Goal: Information Seeking & Learning: Find specific fact

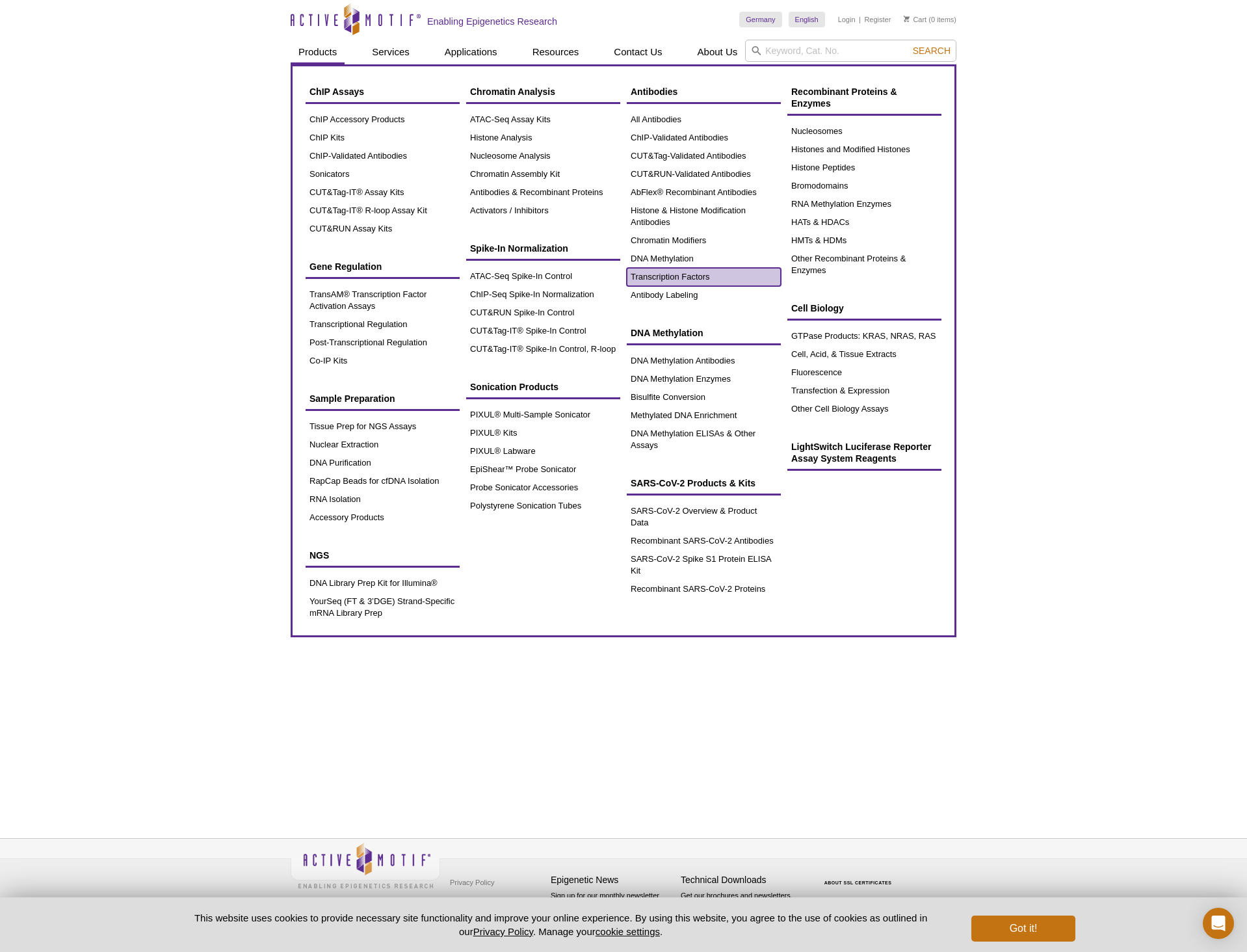
click at [686, 268] on link "Transcription Factors" at bounding box center [704, 276] width 154 height 18
click at [690, 276] on link "Transcription Factors" at bounding box center [704, 276] width 154 height 18
click at [689, 269] on link "Transcription Factors" at bounding box center [704, 276] width 154 height 18
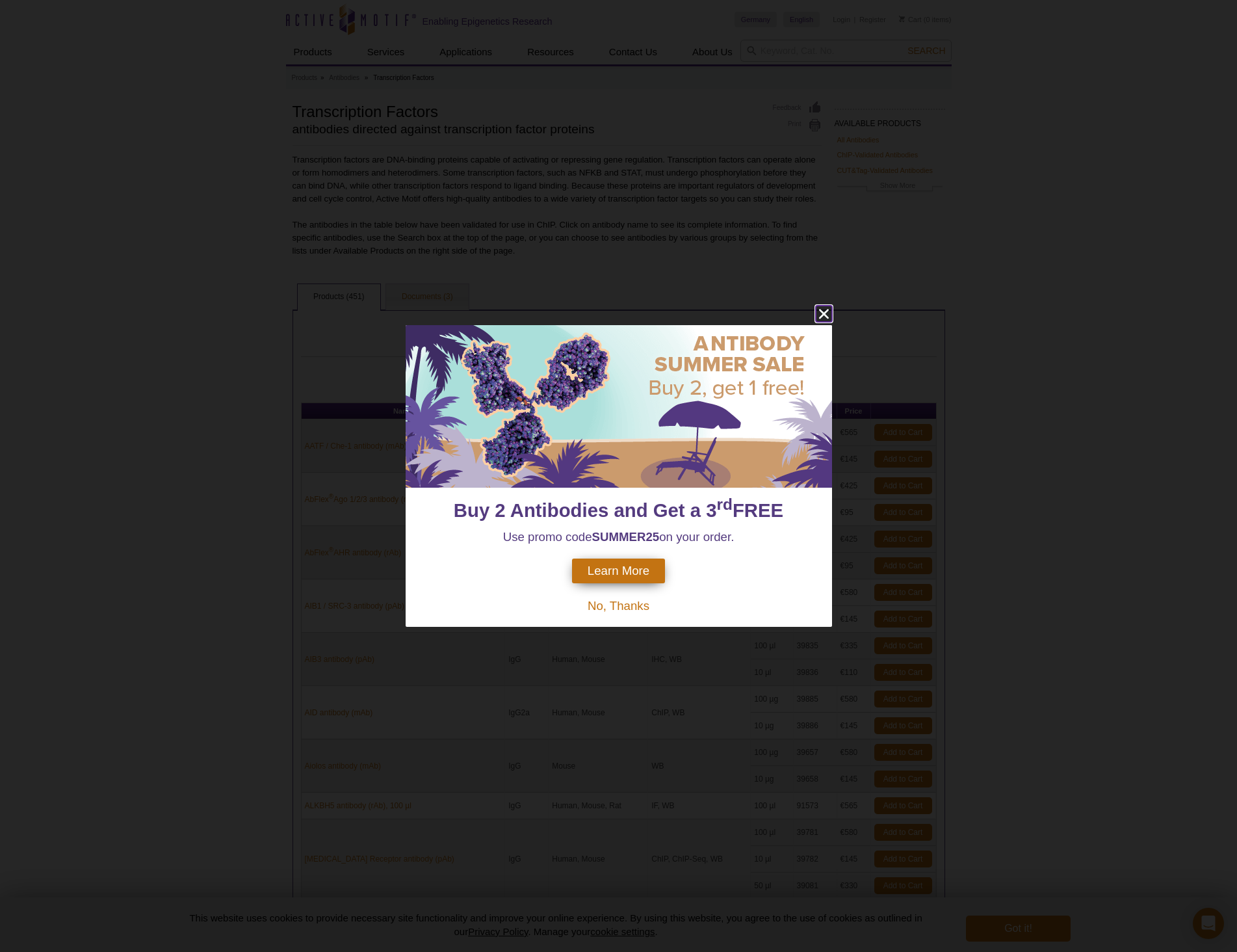
click at [825, 309] on icon "close" at bounding box center [823, 313] width 16 height 16
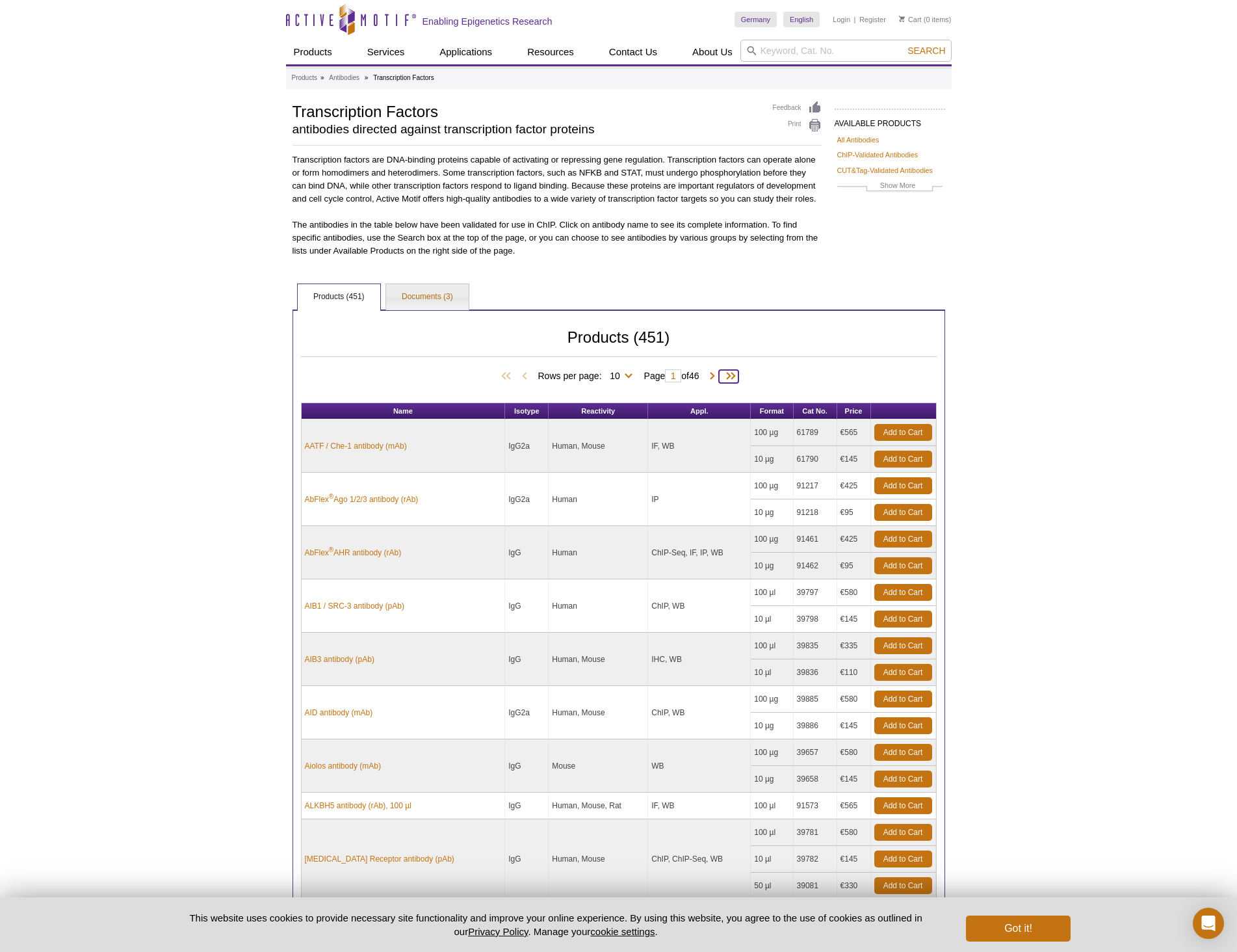
click at [731, 375] on span at bounding box center [728, 377] width 20 height 13
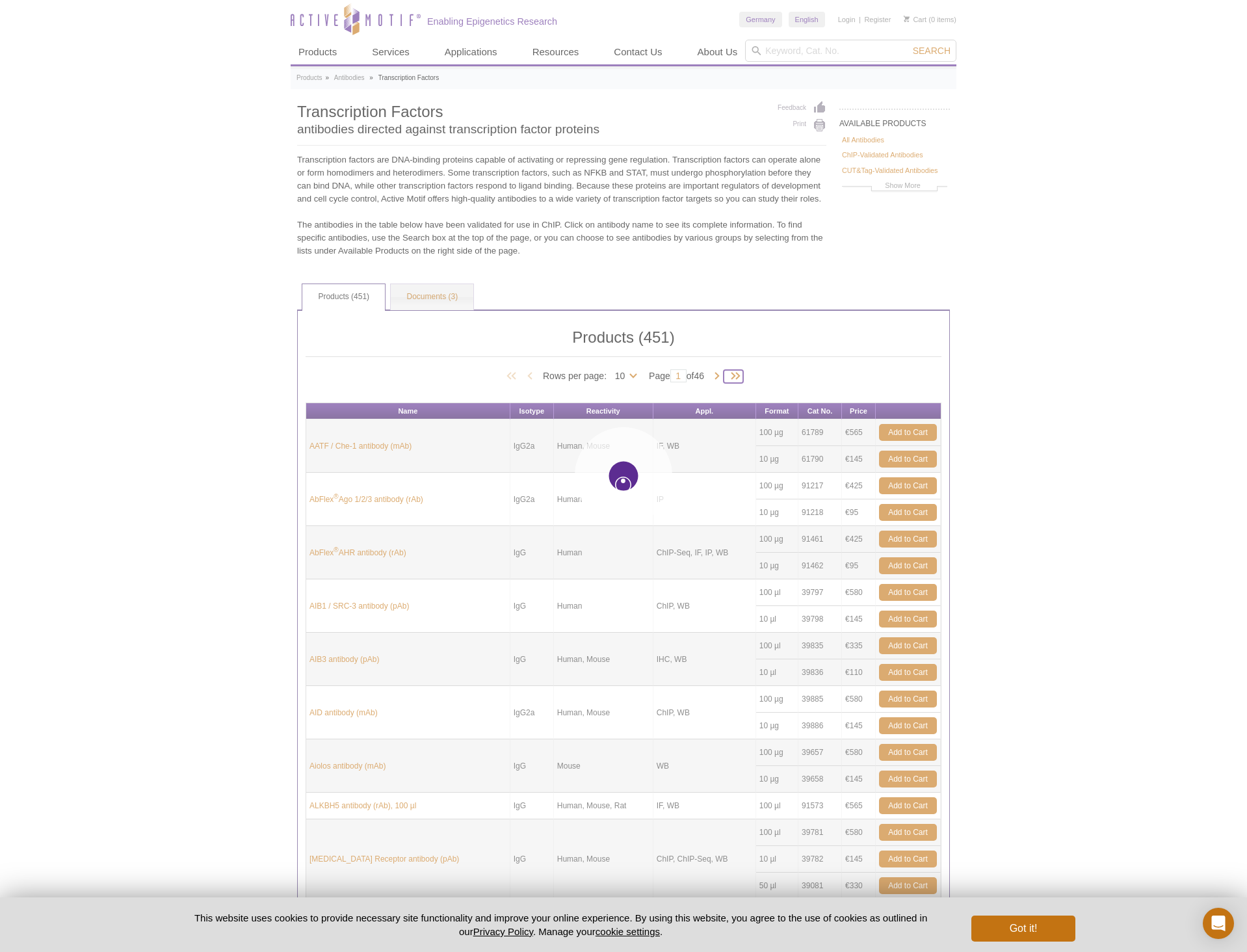
type input "46"
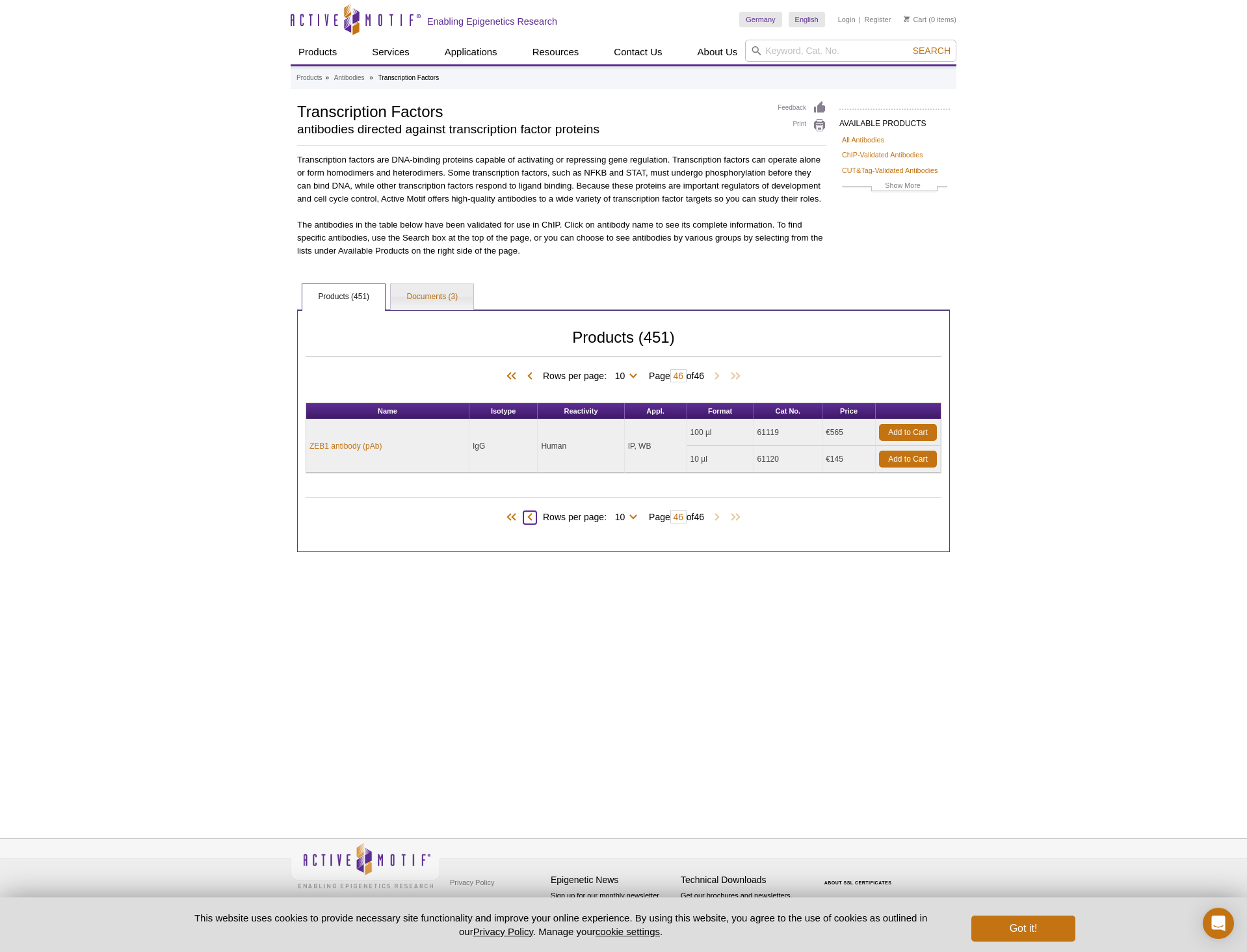
click at [524, 515] on span at bounding box center [530, 518] width 13 height 13
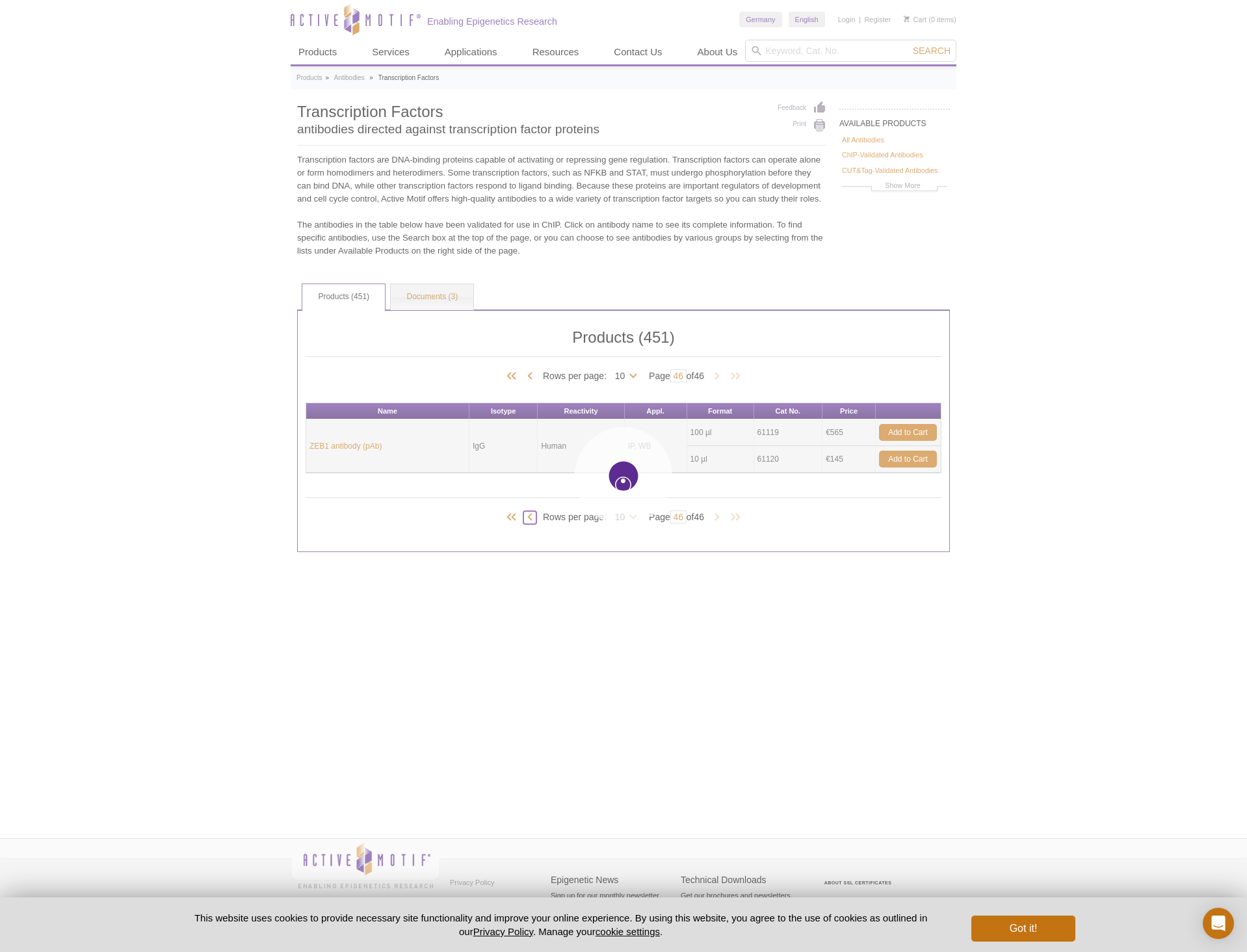
type input "45"
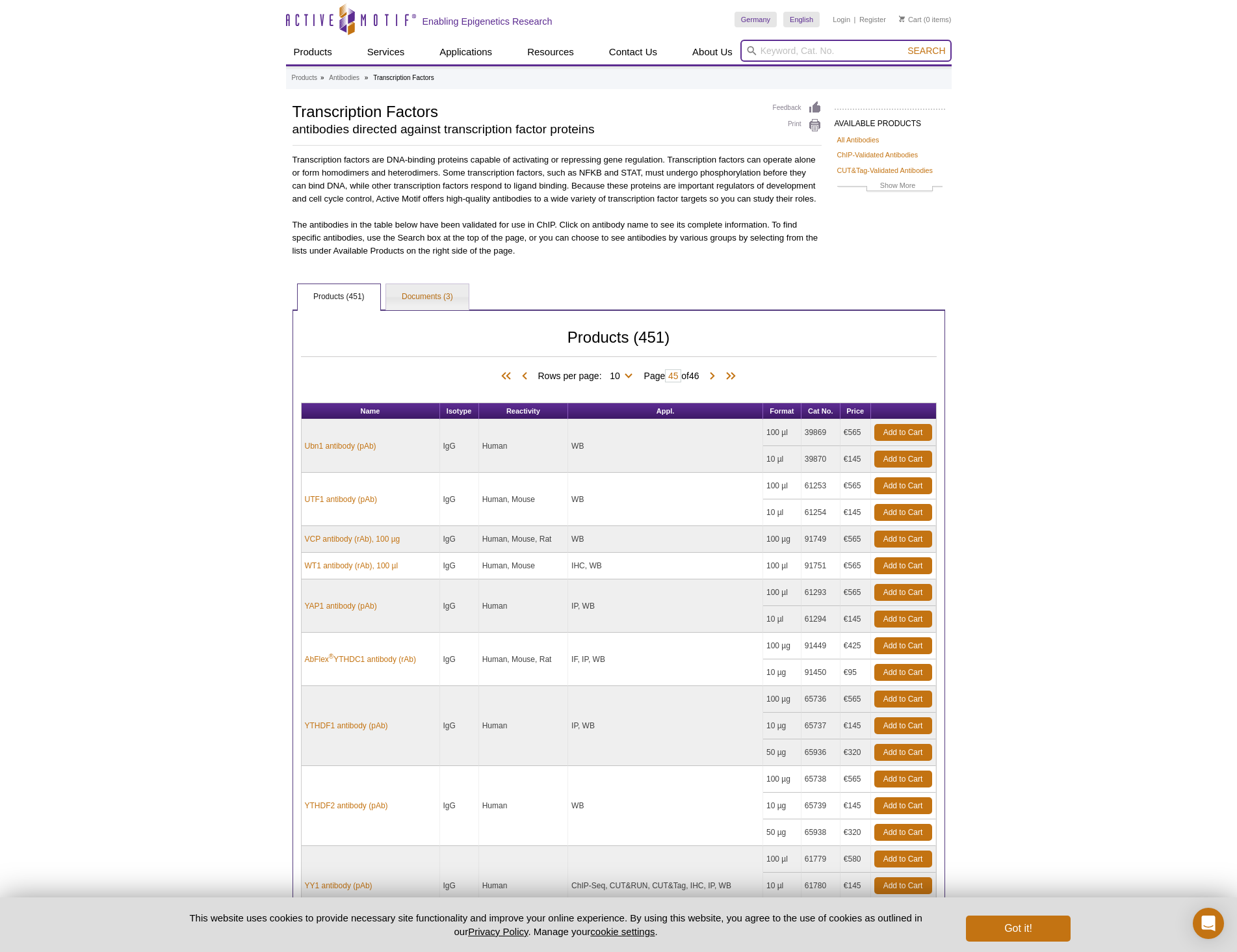
click at [843, 50] on input "search" at bounding box center [845, 50] width 211 height 22
type input "zbtb17"
click at [903, 45] on button "Search" at bounding box center [925, 51] width 45 height 11
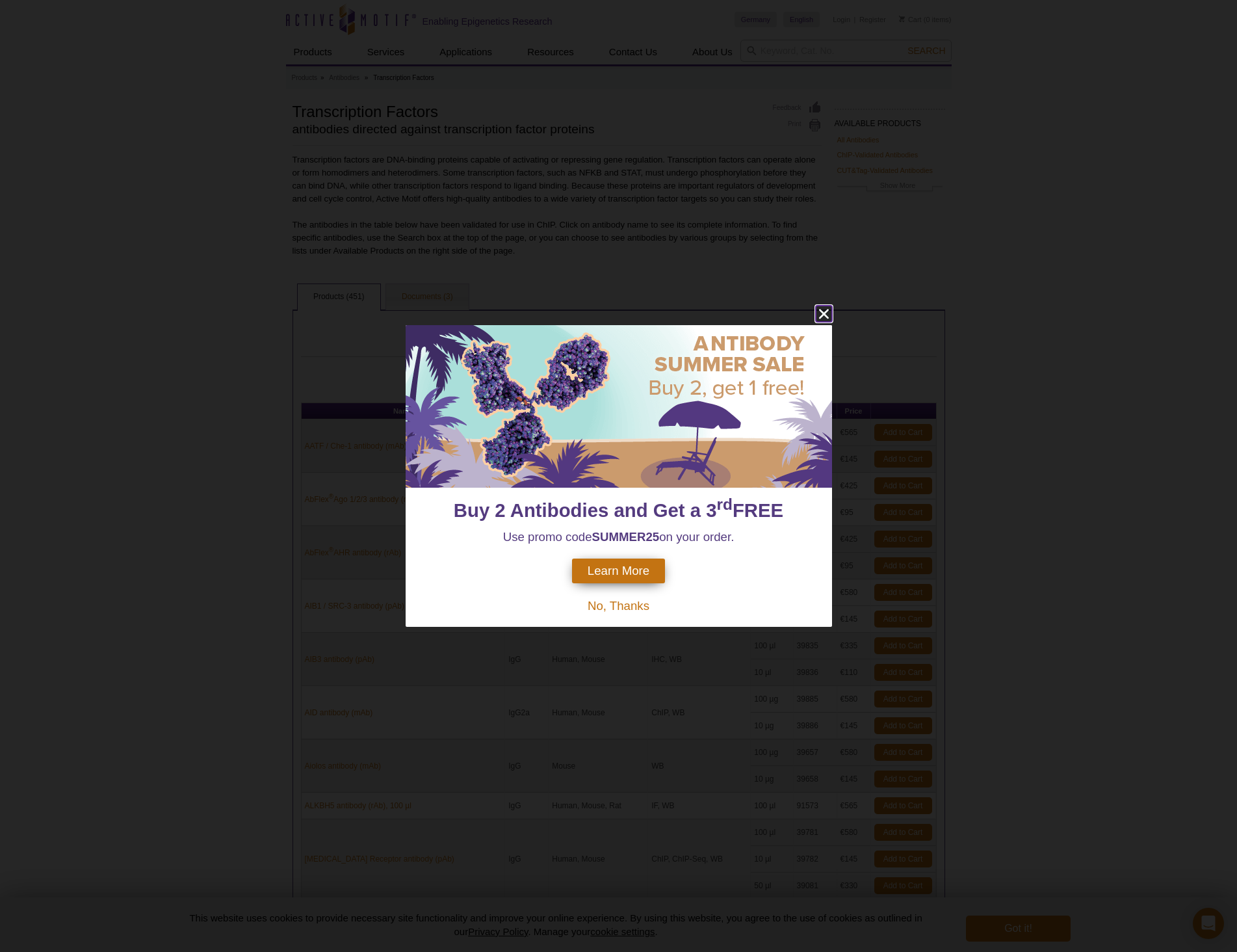
click at [827, 305] on icon "close" at bounding box center [823, 313] width 16 height 16
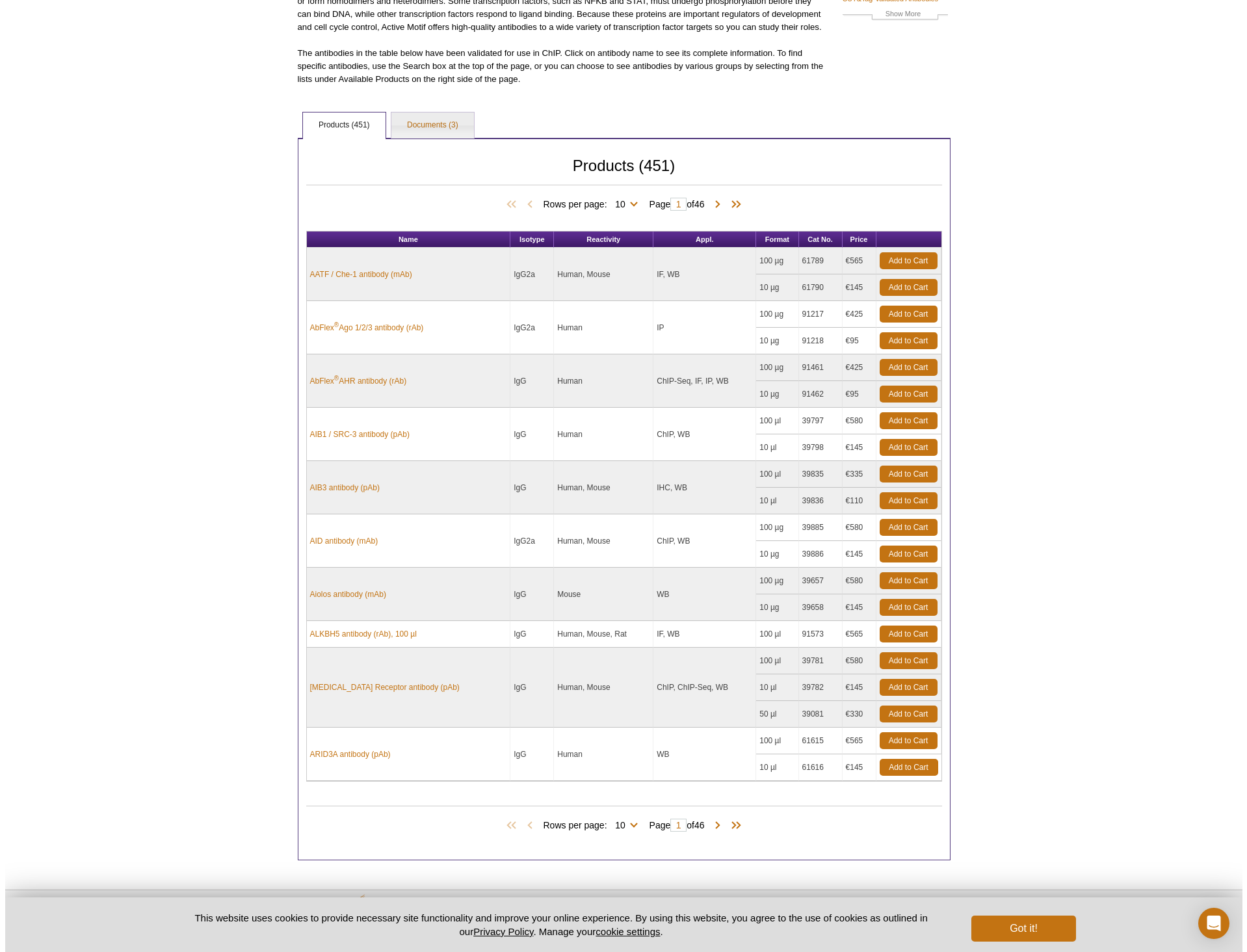
scroll to position [223, 0]
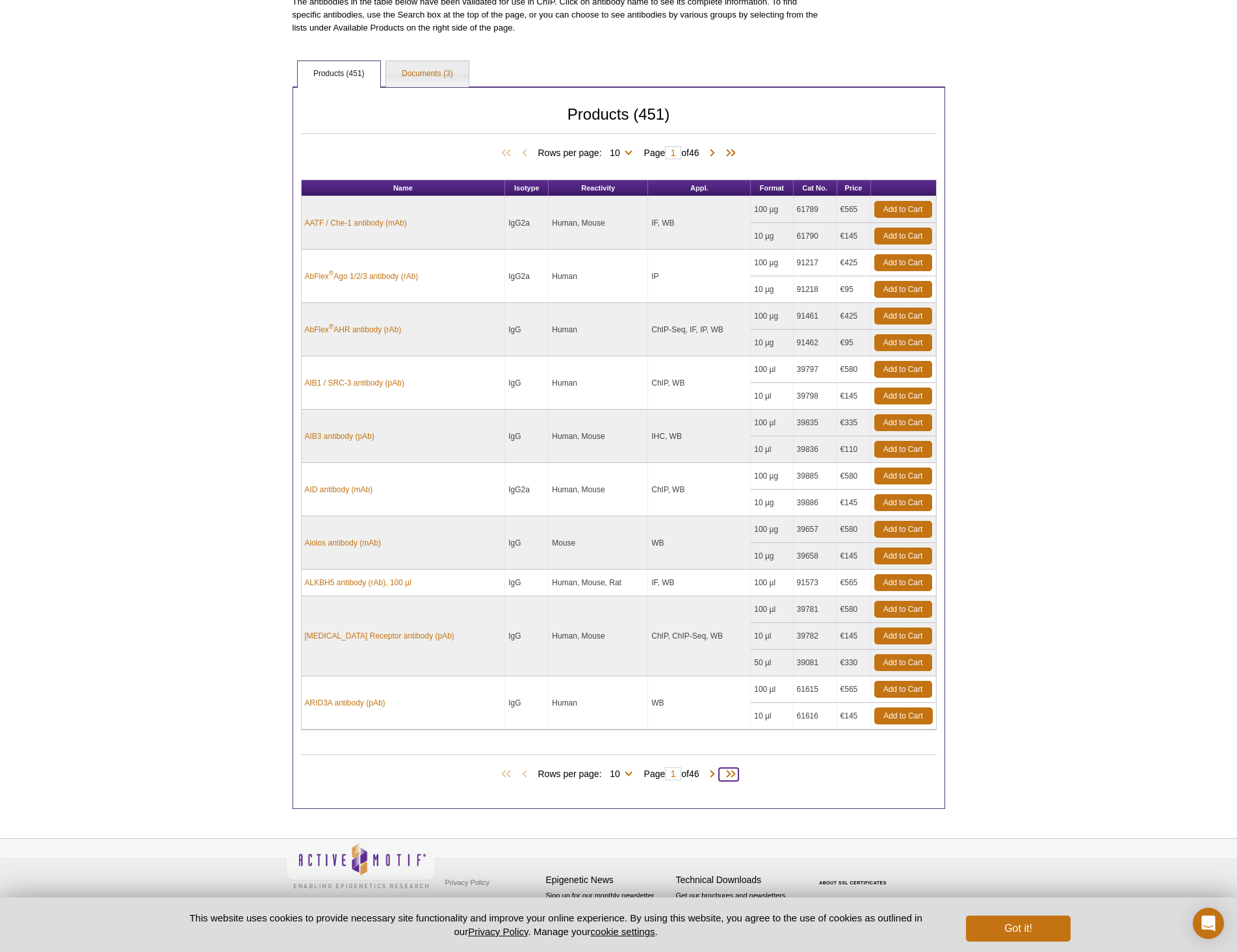
click at [735, 777] on span at bounding box center [728, 774] width 20 height 13
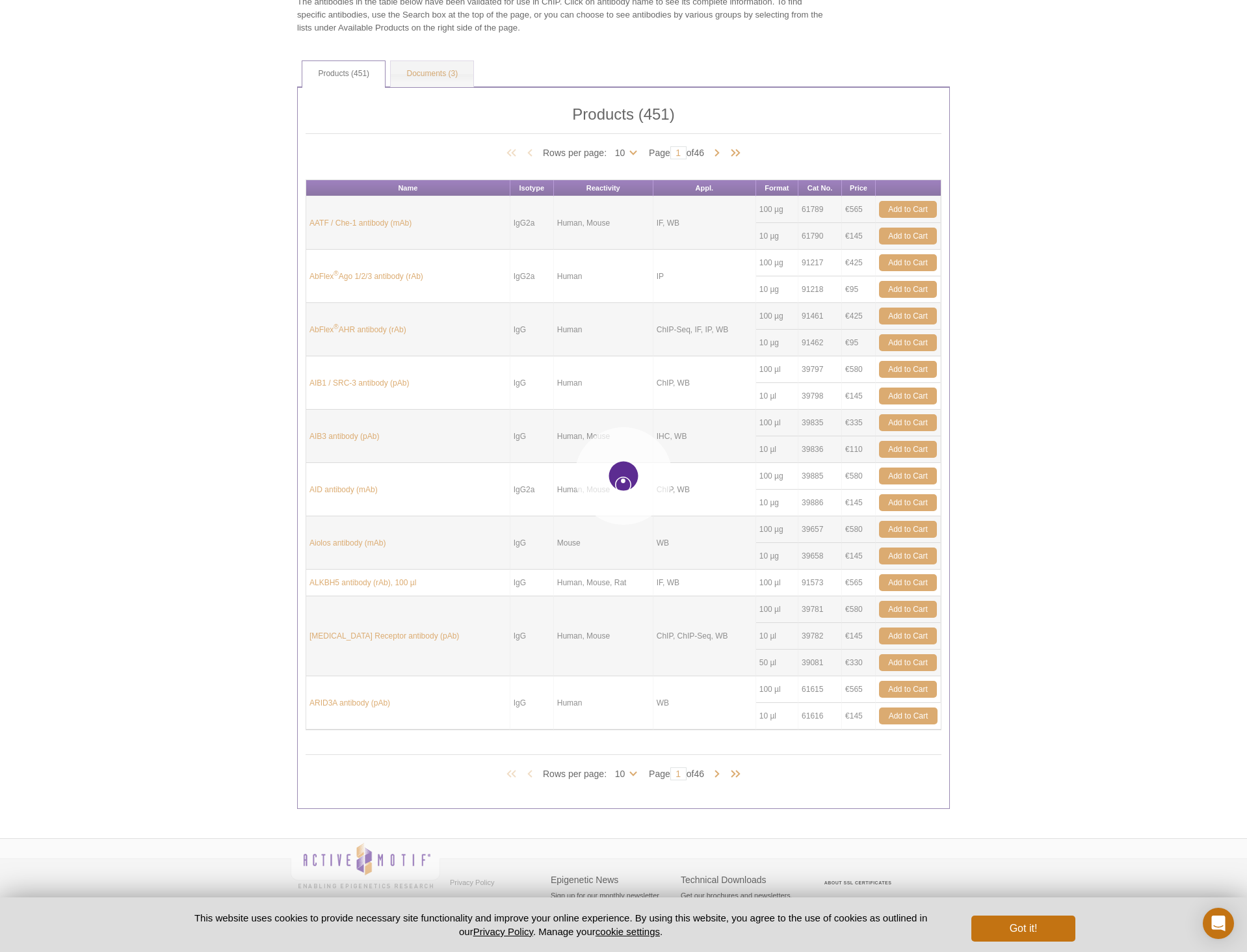
type input "46"
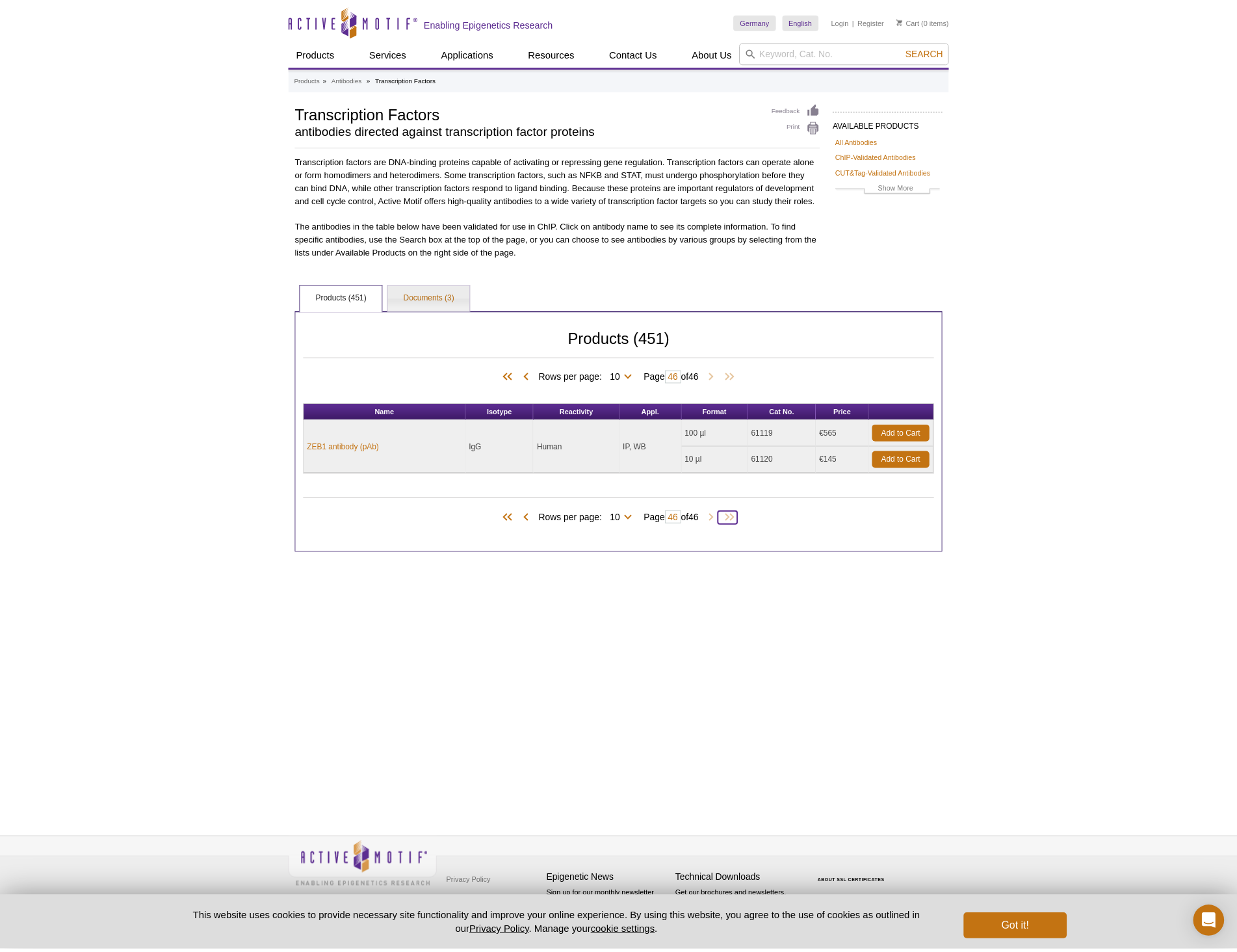
scroll to position [0, 0]
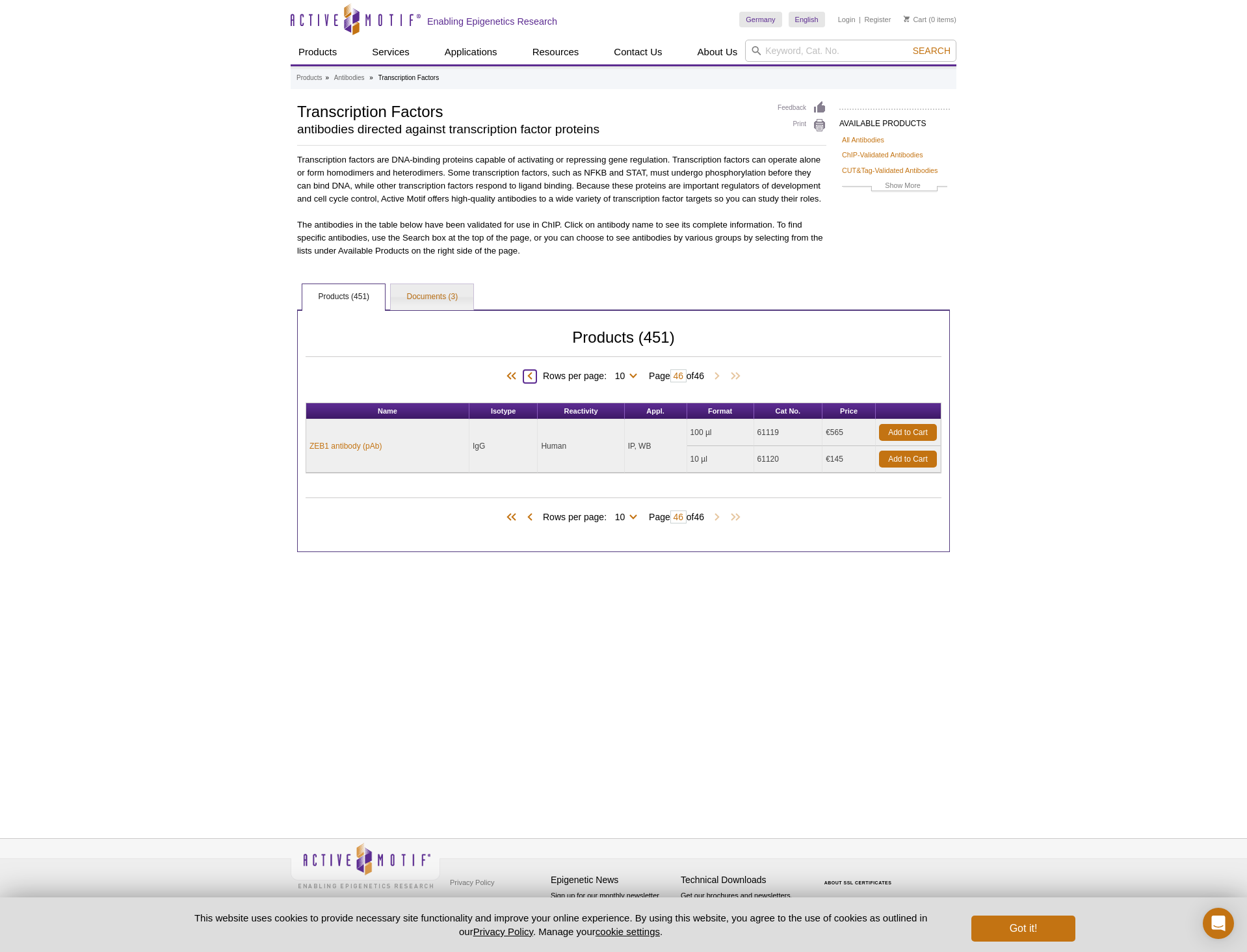
click at [524, 376] on span at bounding box center [530, 377] width 13 height 13
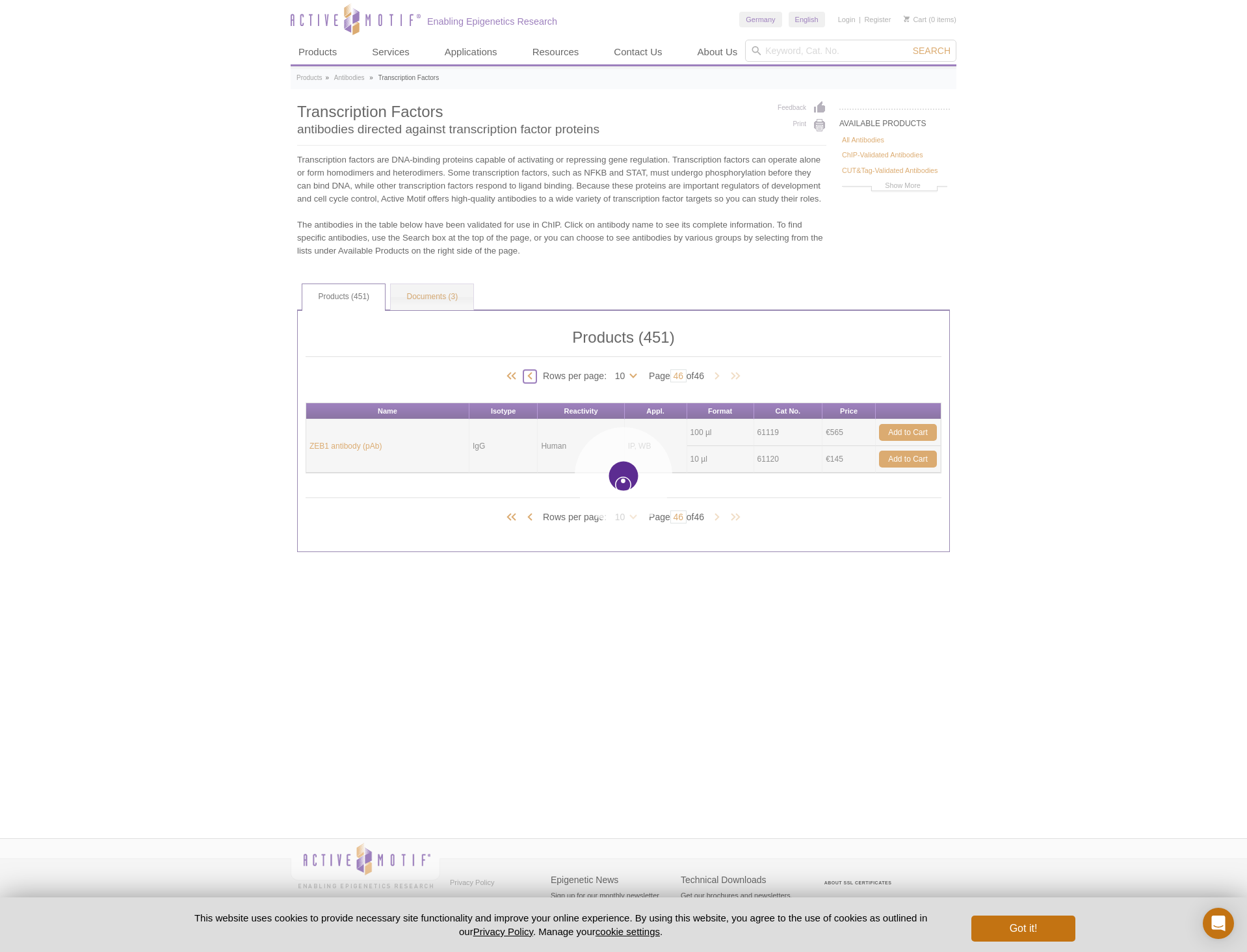
type input "45"
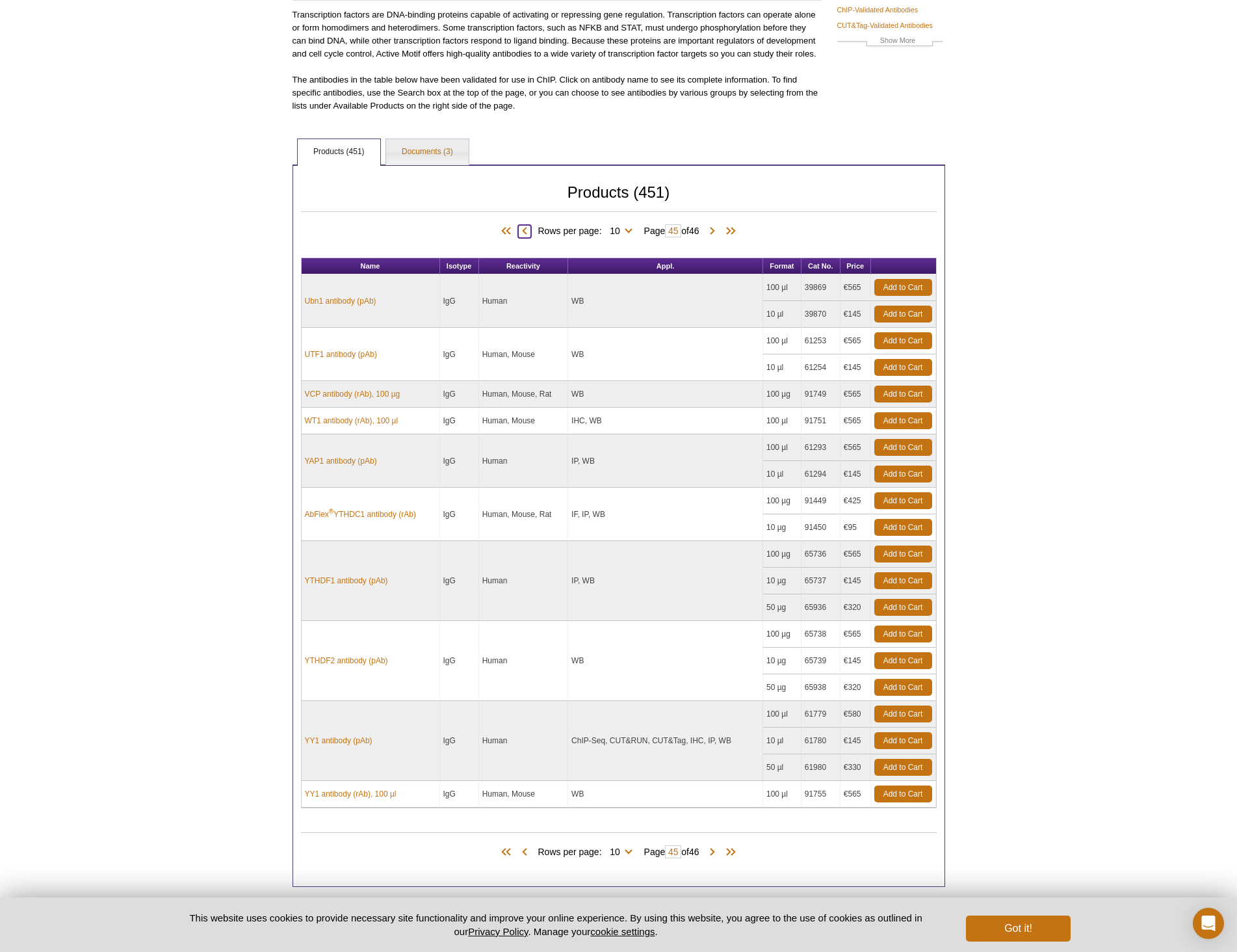
scroll to position [223, 0]
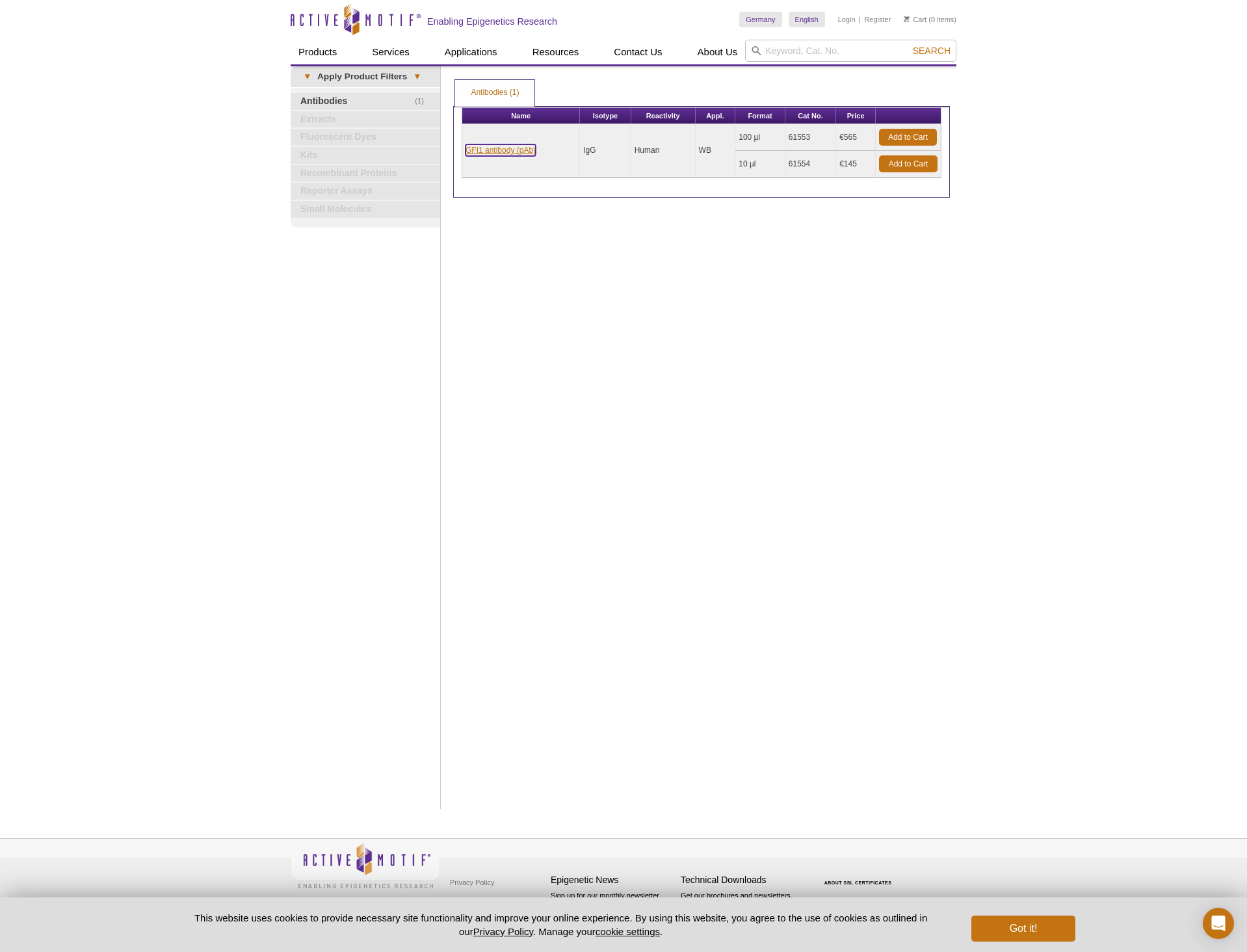
click at [521, 150] on link "GFI1 antibody (pAb)" at bounding box center [500, 150] width 71 height 11
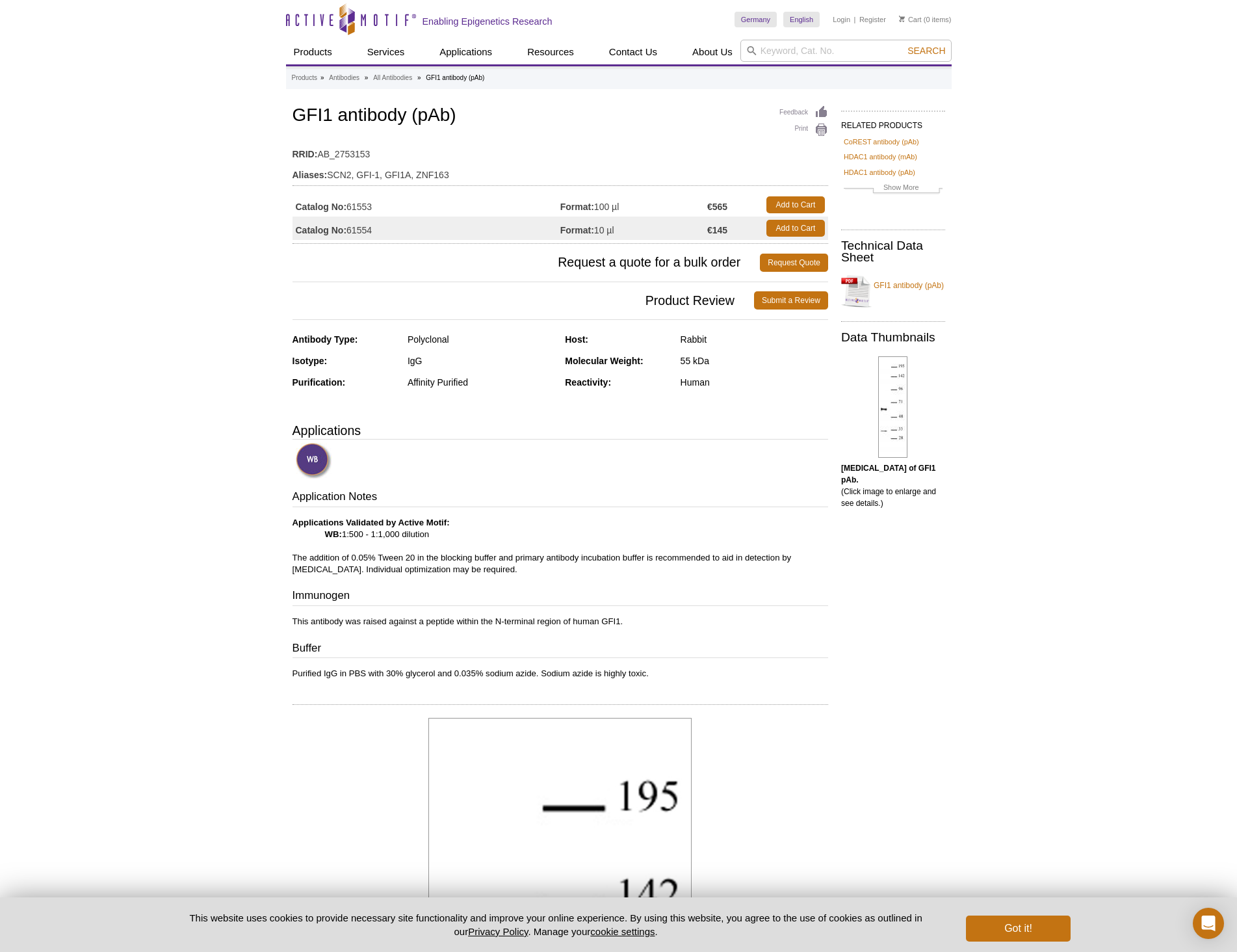
drag, startPoint x: 1065, startPoint y: 652, endPoint x: 899, endPoint y: 317, distance: 373.9
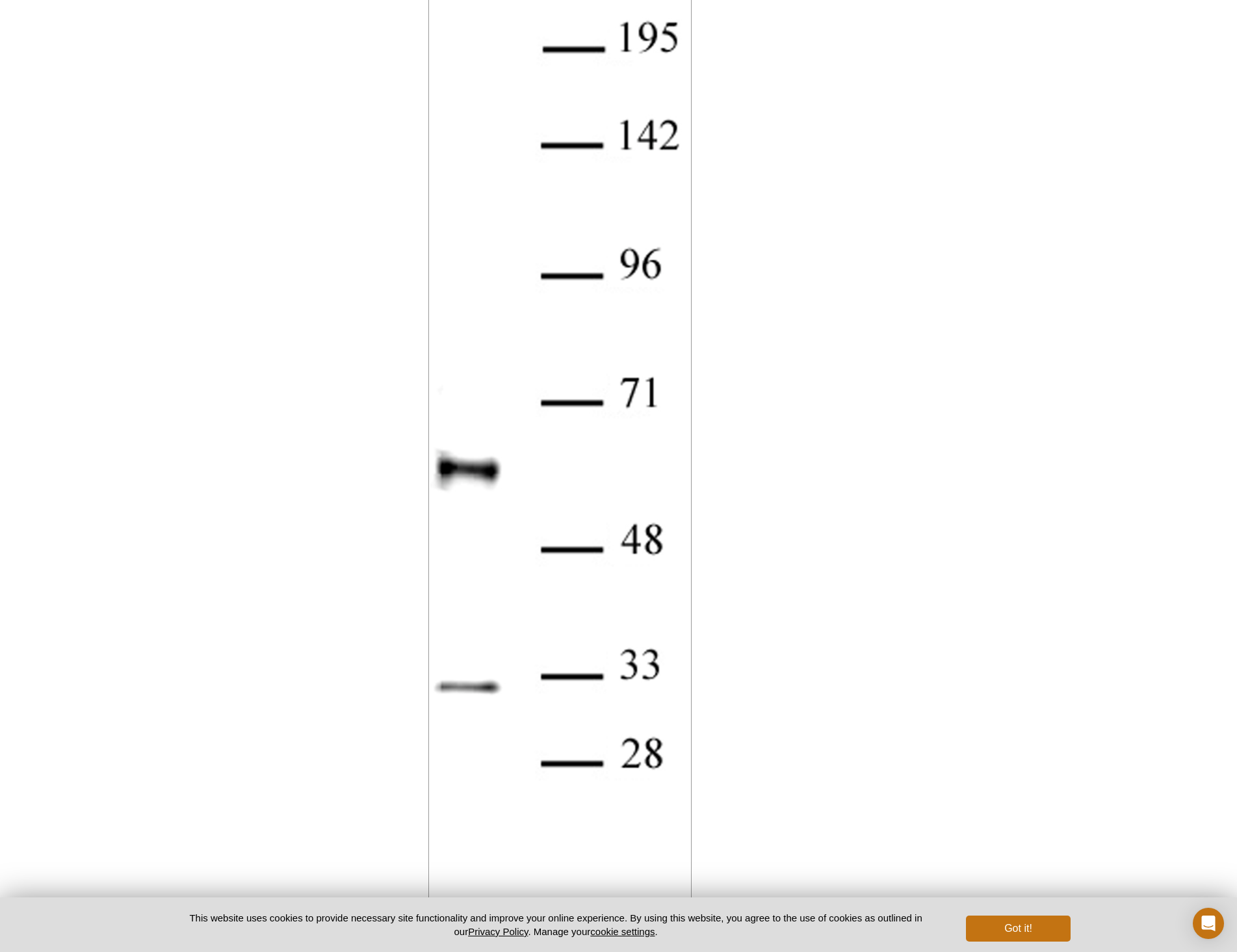
scroll to position [637, 0]
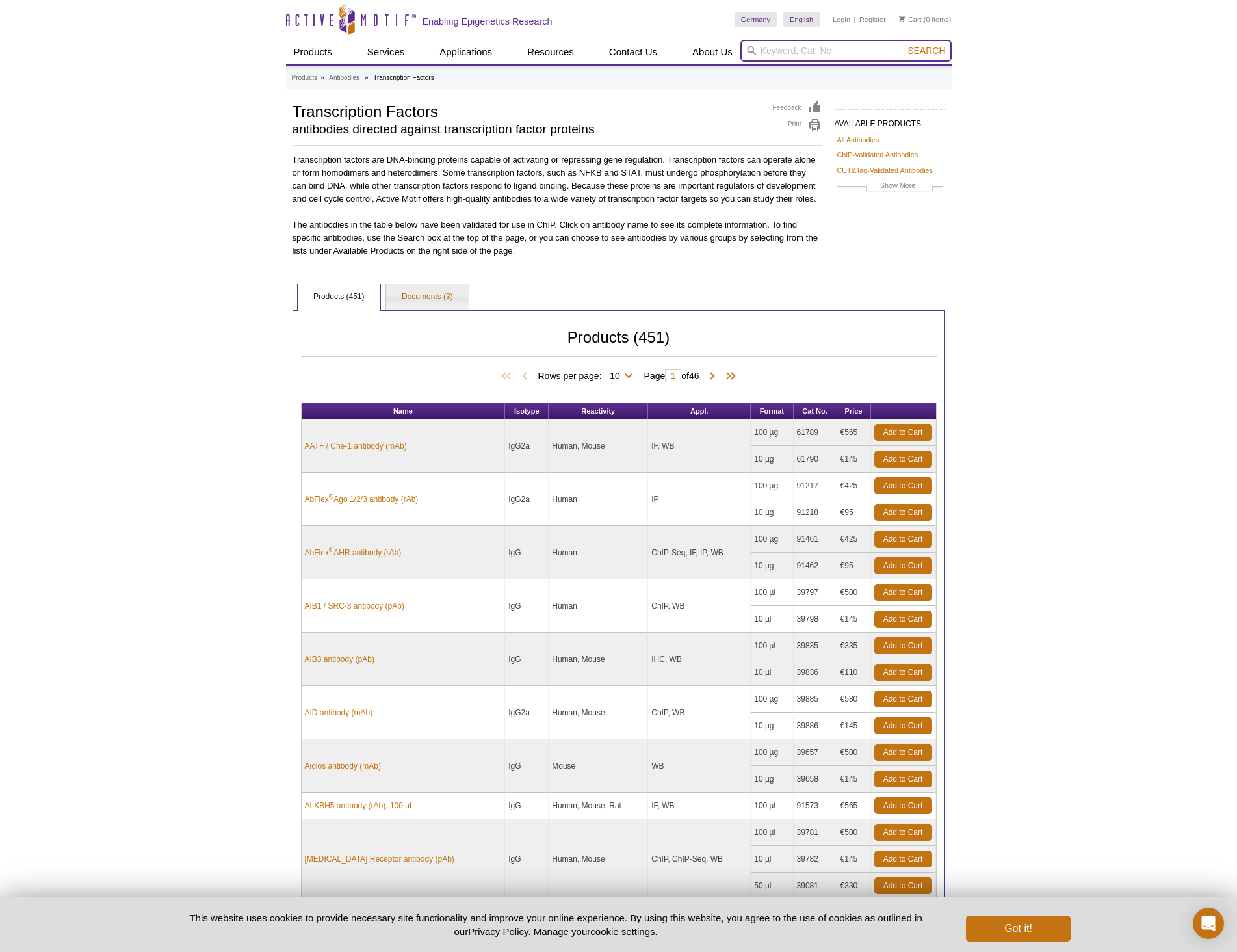
click at [818, 48] on input "search" at bounding box center [845, 50] width 211 height 22
type input "miz-1"
click at [903, 45] on button "Search" at bounding box center [925, 51] width 45 height 11
click at [811, 46] on input "search" at bounding box center [845, 50] width 211 height 22
type input "miz"
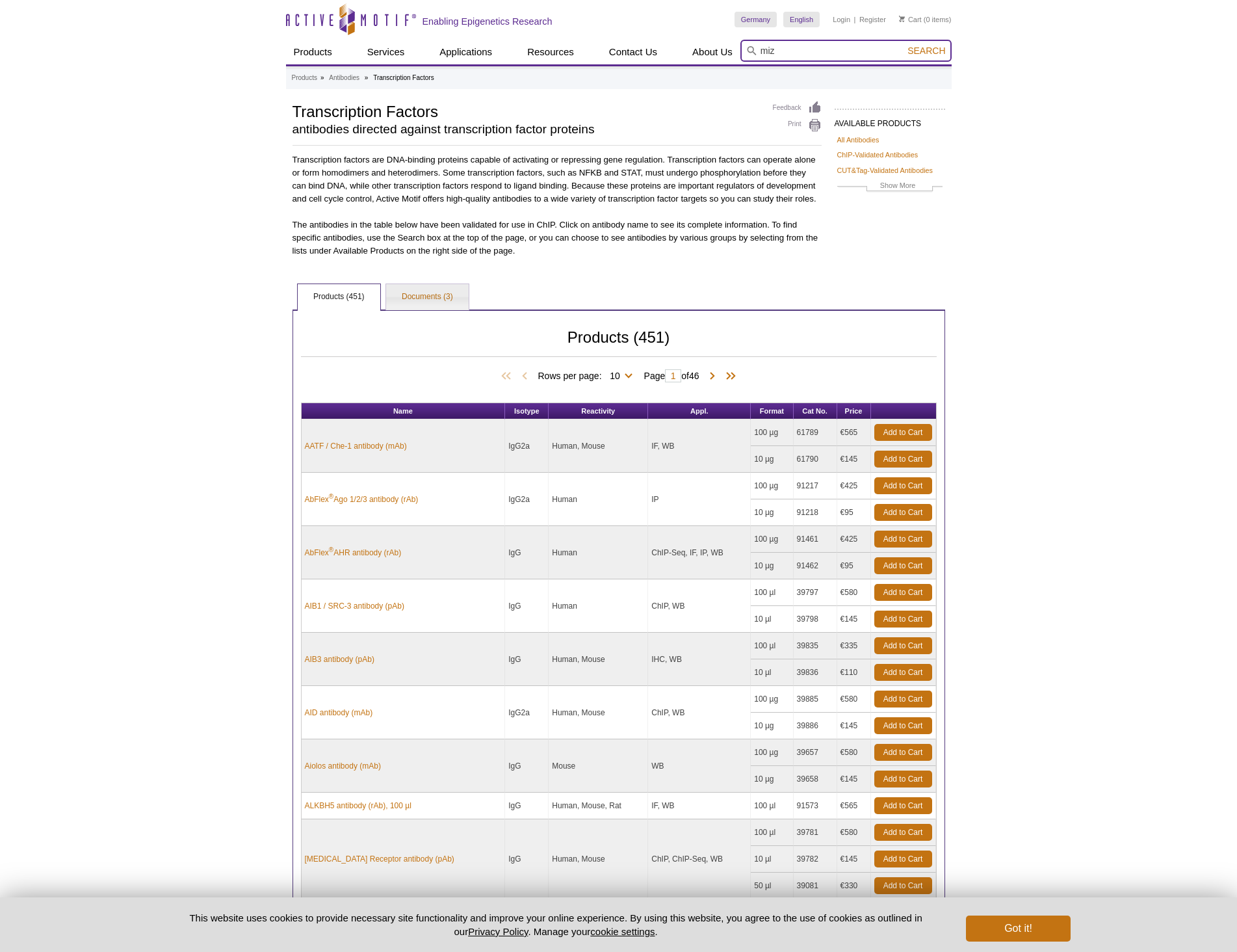
click at [903, 45] on button "Search" at bounding box center [925, 51] width 45 height 11
click at [903, 50] on button "Search" at bounding box center [925, 51] width 45 height 11
click at [928, 50] on span "Search" at bounding box center [926, 50] width 38 height 10
